Goal: Task Accomplishment & Management: Manage account settings

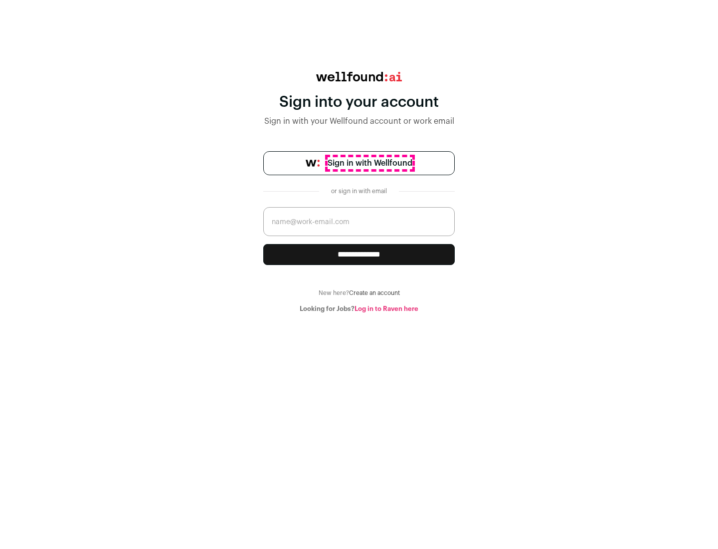
click at [370, 163] on span "Sign in with Wellfound" at bounding box center [370, 163] width 85 height 12
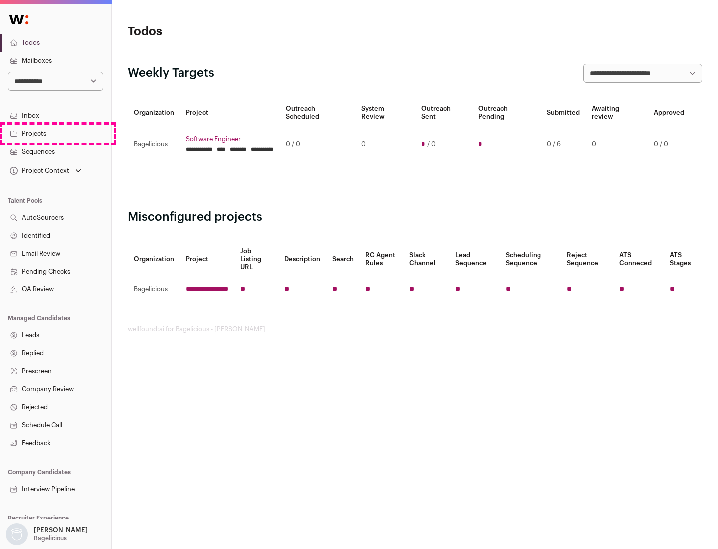
click at [55, 133] on link "Projects" at bounding box center [55, 134] width 111 height 18
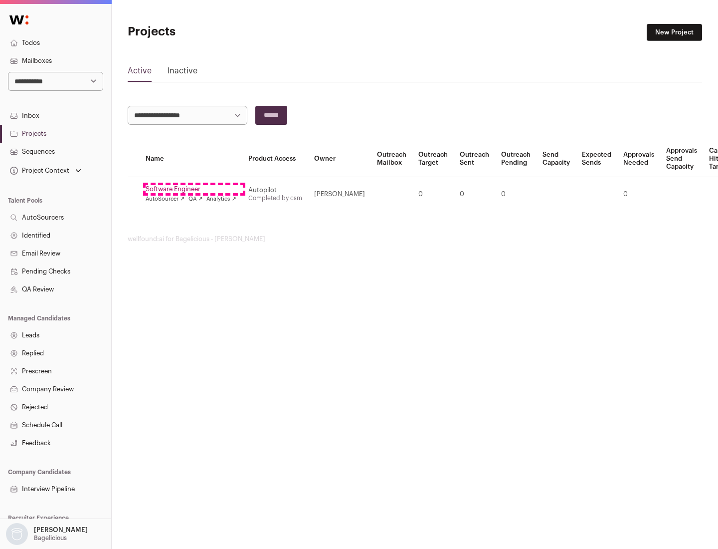
click at [194, 189] on link "Software Engineer" at bounding box center [191, 189] width 91 height 8
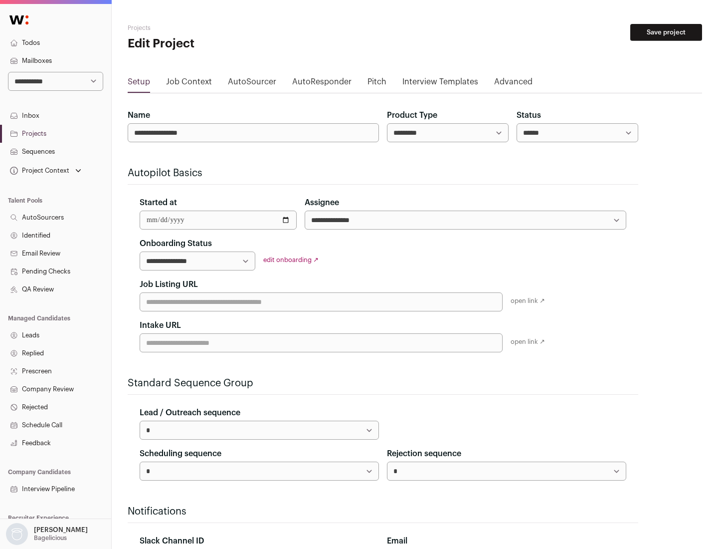
click at [666, 32] on button "Save project" at bounding box center [667, 32] width 72 height 17
